Goal: Find specific page/section: Find specific page/section

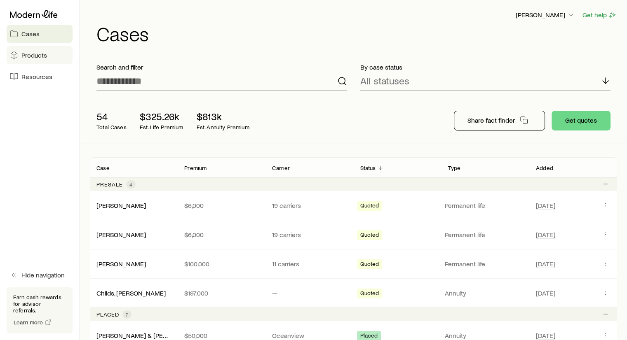
click at [35, 58] on span "Products" at bounding box center [34, 55] width 26 height 8
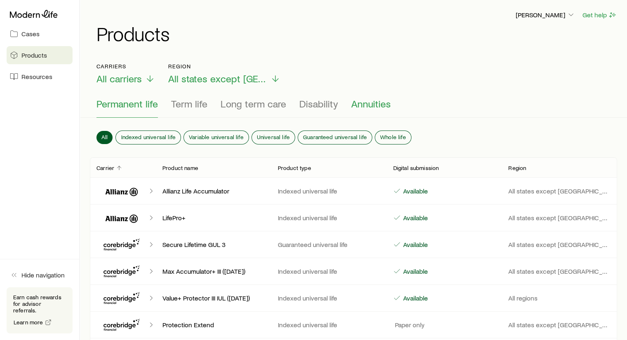
click at [379, 104] on span "Annuities" at bounding box center [371, 104] width 40 height 12
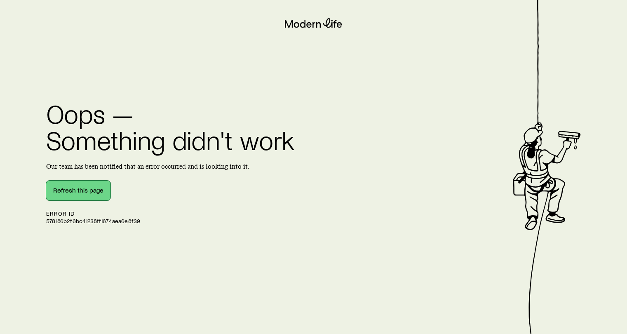
click at [91, 185] on button "Refresh this page" at bounding box center [78, 190] width 64 height 20
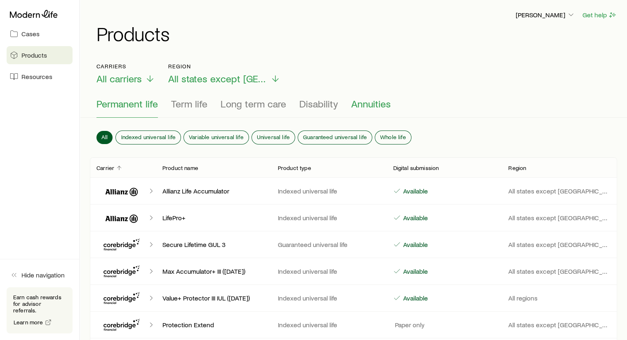
click at [367, 101] on span "Annuities" at bounding box center [371, 104] width 40 height 12
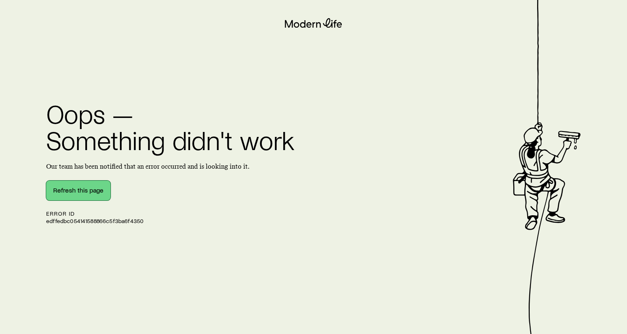
click at [74, 187] on button "Refresh this page" at bounding box center [78, 190] width 64 height 20
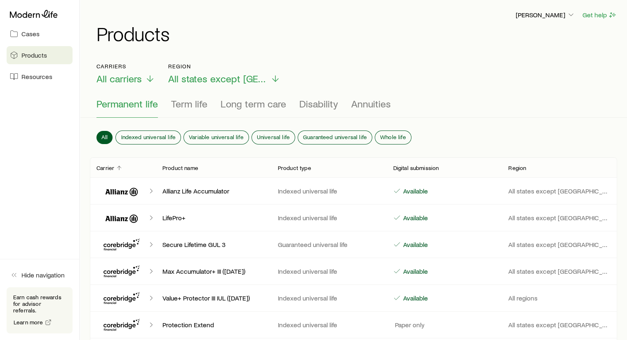
click at [296, 165] on p "Product type" at bounding box center [294, 168] width 33 height 7
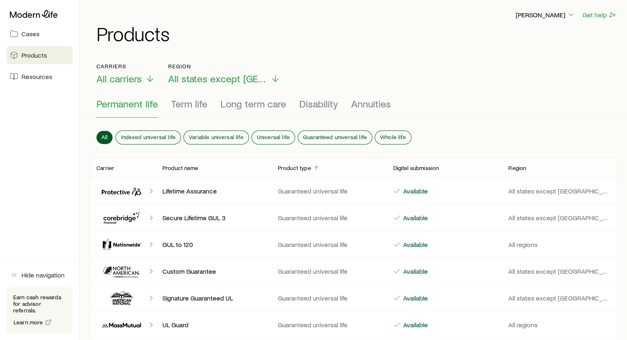
click at [297, 166] on p "Product type" at bounding box center [294, 168] width 33 height 7
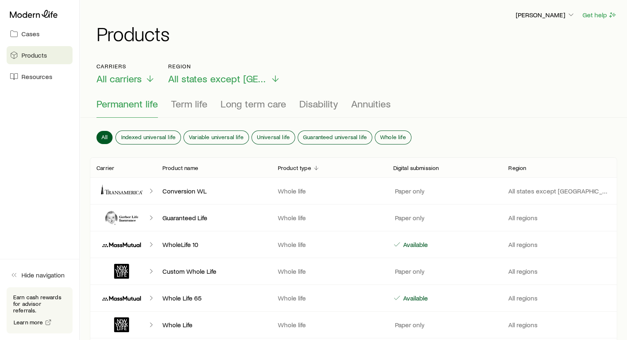
click at [297, 167] on p "Product type" at bounding box center [294, 168] width 33 height 7
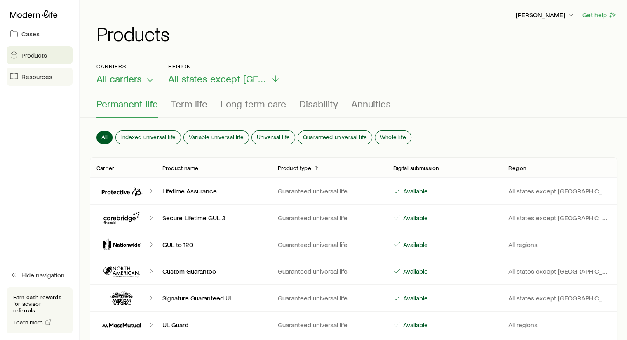
click at [38, 77] on span "Resources" at bounding box center [36, 76] width 31 height 8
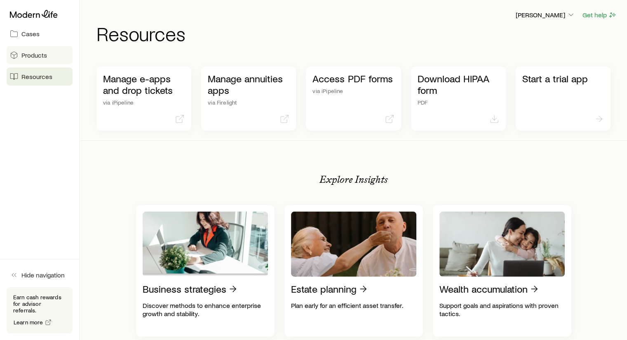
click at [36, 57] on span "Products" at bounding box center [34, 55] width 26 height 8
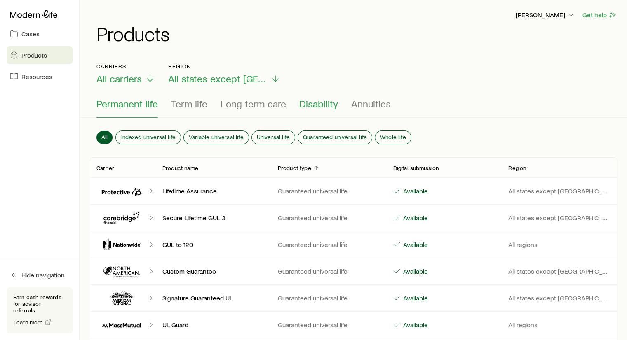
click at [318, 101] on span "Disability" at bounding box center [318, 104] width 39 height 12
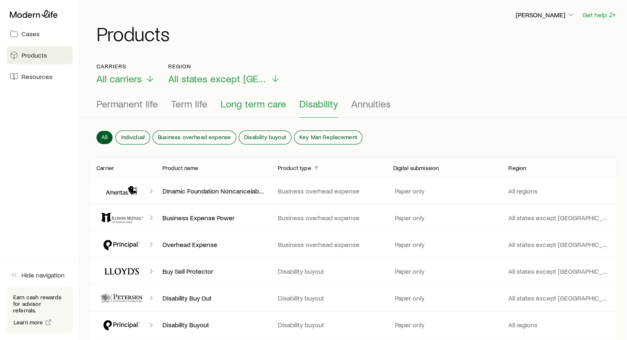
click at [249, 104] on span "Long term care" at bounding box center [252, 104] width 65 height 12
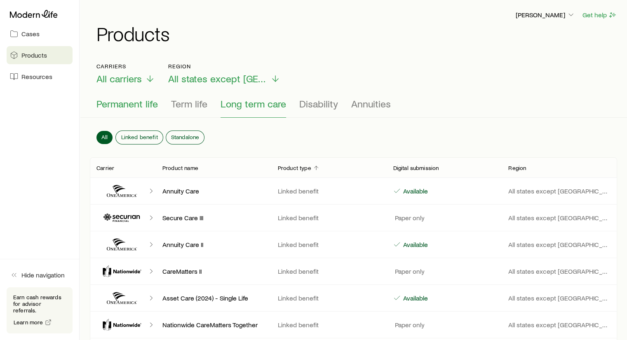
click at [134, 110] on button "Permanent life" at bounding box center [126, 108] width 61 height 20
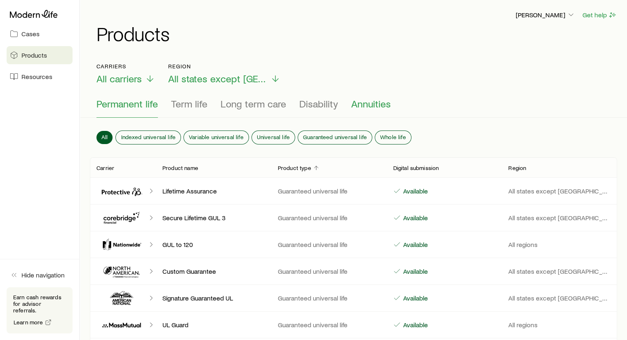
click at [367, 107] on span "Annuities" at bounding box center [371, 104] width 40 height 12
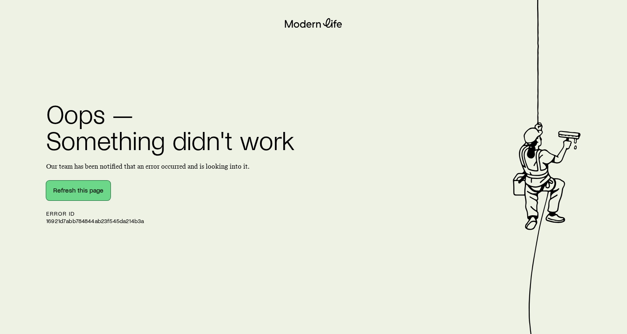
click at [68, 186] on button "Refresh this page" at bounding box center [78, 190] width 64 height 20
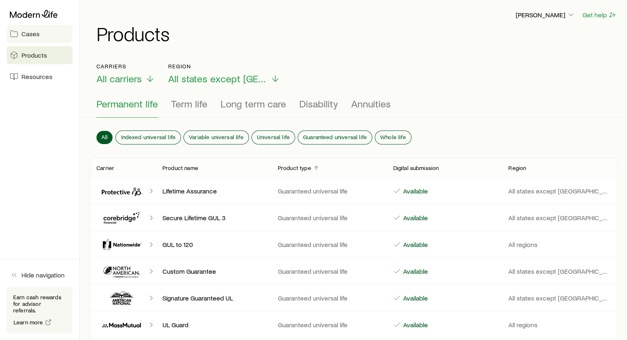
click at [30, 35] on span "Cases" at bounding box center [30, 34] width 18 height 8
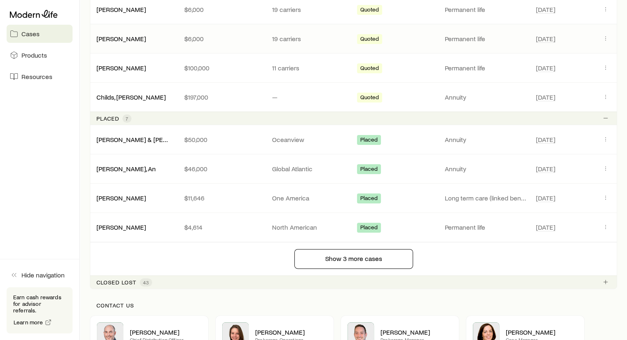
scroll to position [195, 0]
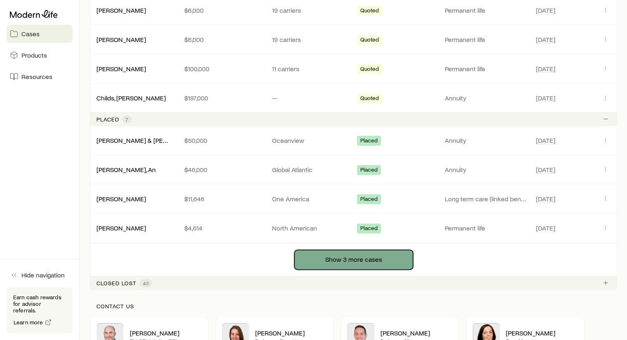
click at [338, 264] on button "Show 3 more cases" at bounding box center [353, 260] width 119 height 20
click at [356, 256] on button "Show 3 more cases" at bounding box center [353, 260] width 119 height 20
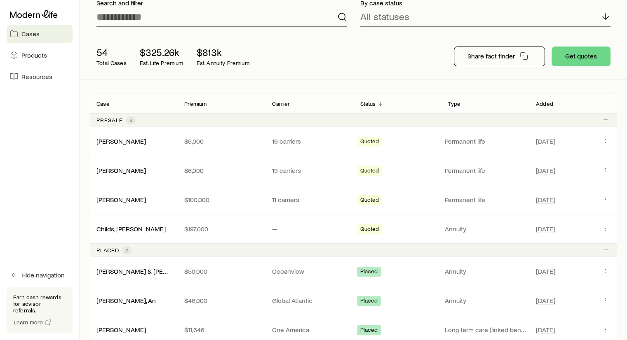
scroll to position [0, 0]
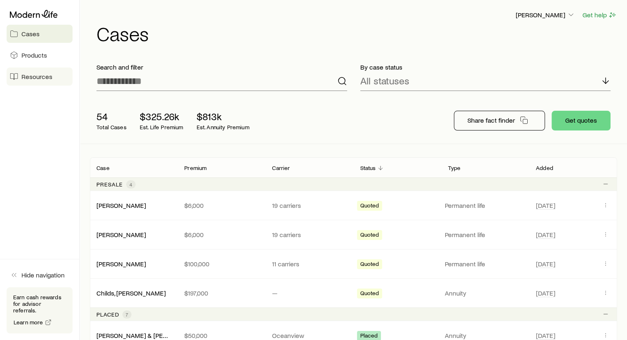
click at [36, 74] on span "Resources" at bounding box center [36, 76] width 31 height 8
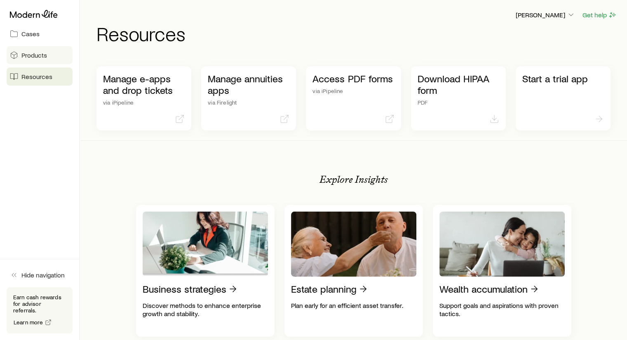
click at [22, 55] on span "Products" at bounding box center [34, 55] width 26 height 8
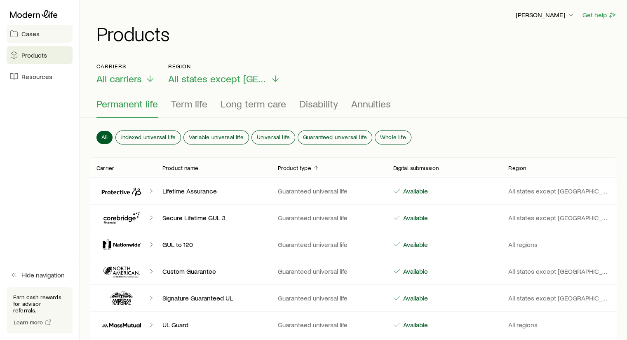
click at [31, 35] on span "Cases" at bounding box center [30, 34] width 18 height 8
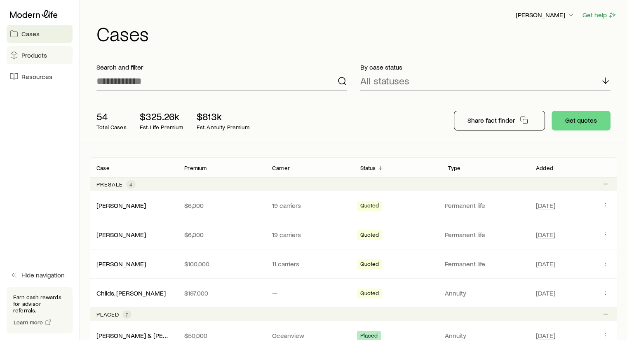
click at [34, 53] on span "Products" at bounding box center [34, 55] width 26 height 8
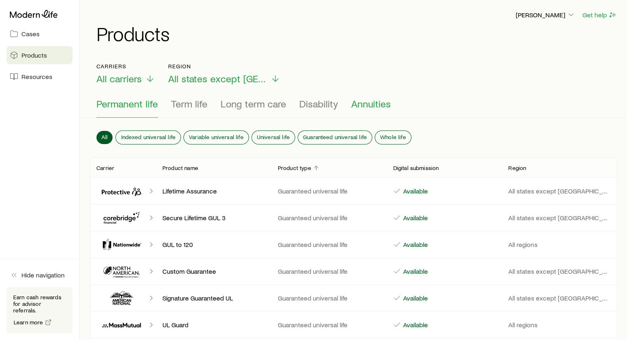
click at [362, 101] on span "Annuities" at bounding box center [371, 104] width 40 height 12
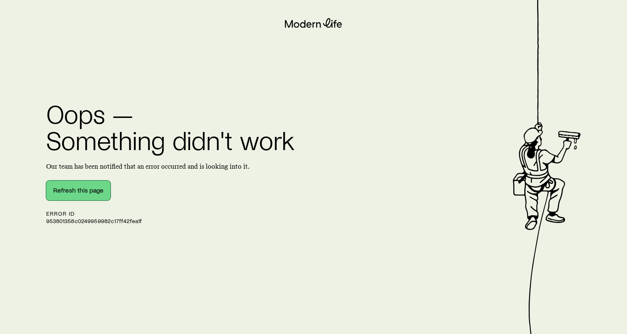
click at [54, 187] on button "Refresh this page" at bounding box center [78, 190] width 64 height 20
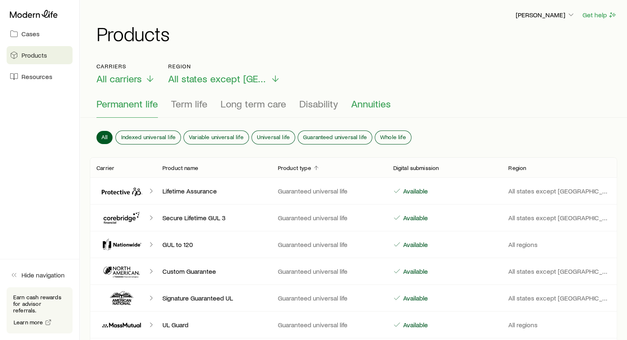
click at [363, 106] on span "Annuities" at bounding box center [371, 104] width 40 height 12
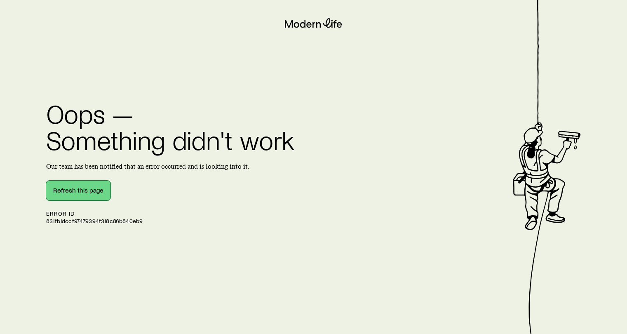
click at [84, 190] on button "Refresh this page" at bounding box center [78, 190] width 64 height 20
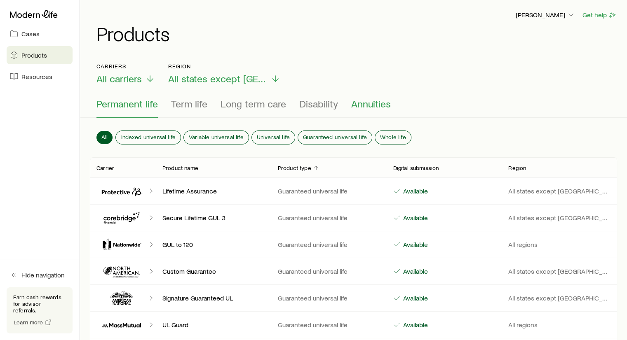
click at [360, 101] on span "Annuities" at bounding box center [371, 104] width 40 height 12
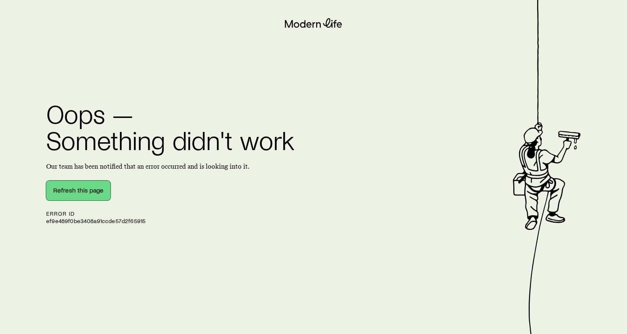
click at [74, 193] on button "Refresh this page" at bounding box center [78, 190] width 64 height 20
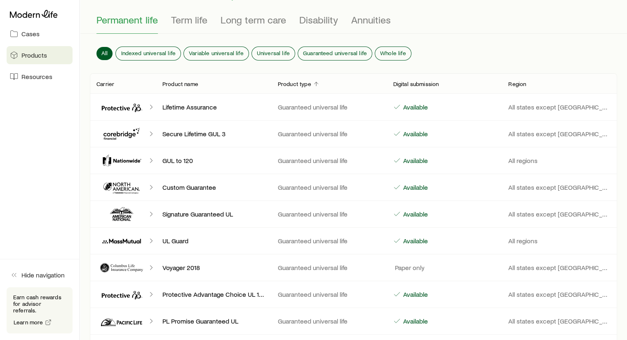
scroll to position [84, 0]
click at [374, 21] on span "Annuities" at bounding box center [371, 20] width 40 height 12
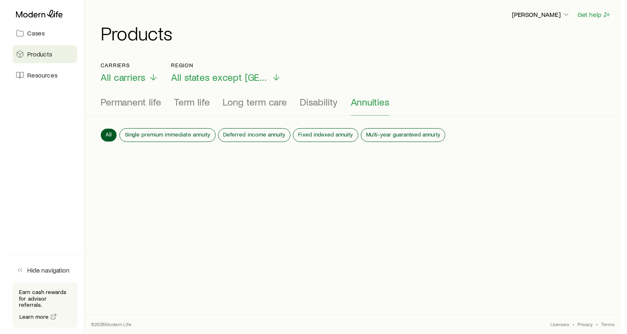
scroll to position [0, 0]
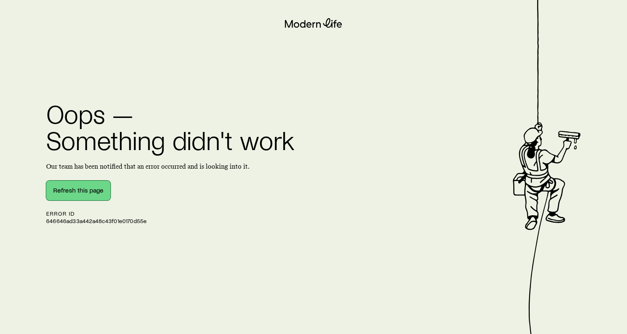
click at [97, 184] on button "Refresh this page" at bounding box center [78, 190] width 64 height 20
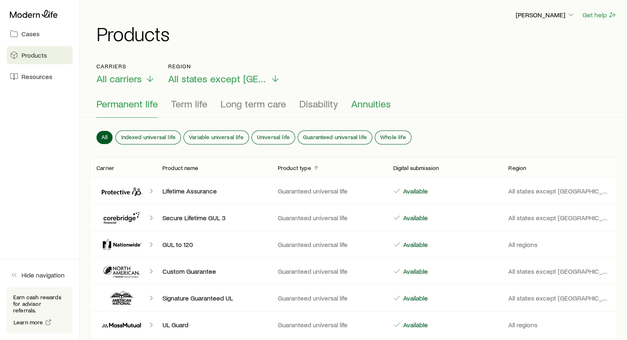
click at [367, 111] on button "Annuities" at bounding box center [371, 108] width 40 height 20
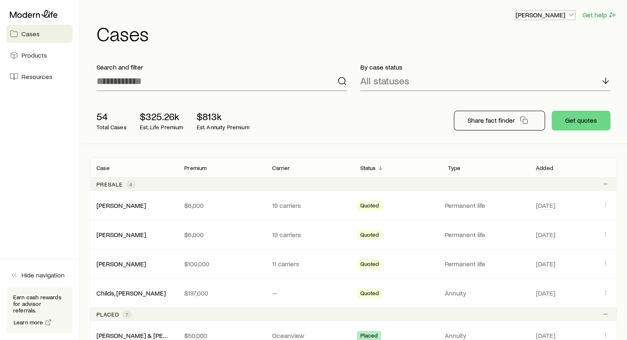
click at [564, 15] on p "[PERSON_NAME]" at bounding box center [544, 15] width 59 height 8
click at [515, 38] on span "Licenses and contracts" at bounding box center [529, 38] width 68 height 8
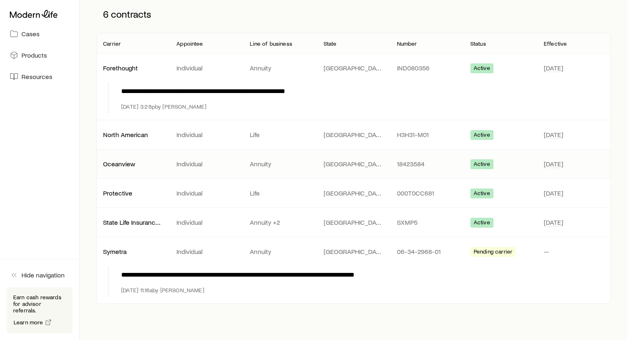
scroll to position [115, 0]
click at [135, 132] on p "North American" at bounding box center [133, 134] width 60 height 8
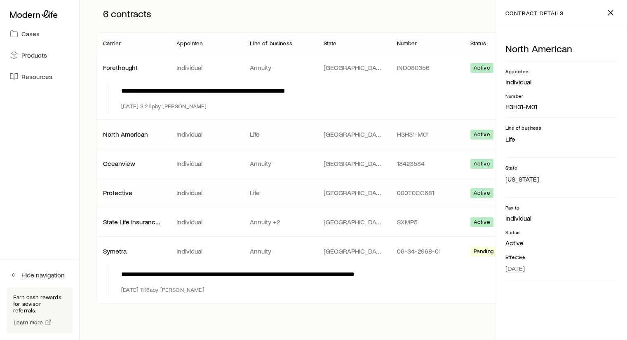
click at [125, 194] on p "Protective" at bounding box center [133, 193] width 60 height 8
click at [132, 219] on p "State Life Insurance Company" at bounding box center [133, 222] width 60 height 8
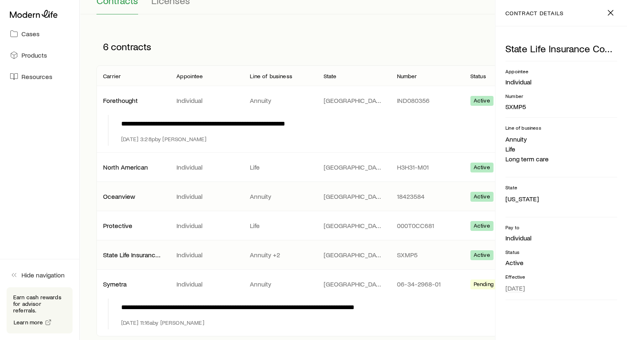
scroll to position [79, 0]
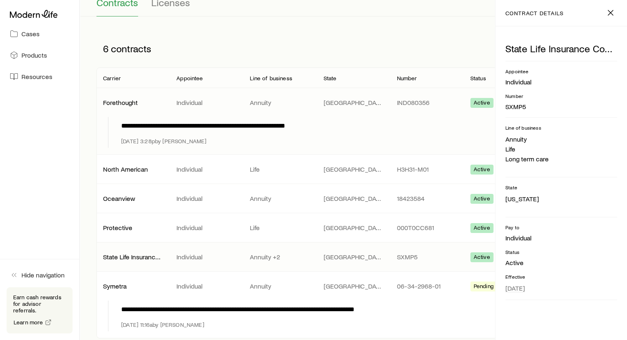
click at [115, 101] on p "Forethought" at bounding box center [133, 102] width 60 height 8
